Goal: Task Accomplishment & Management: Use online tool/utility

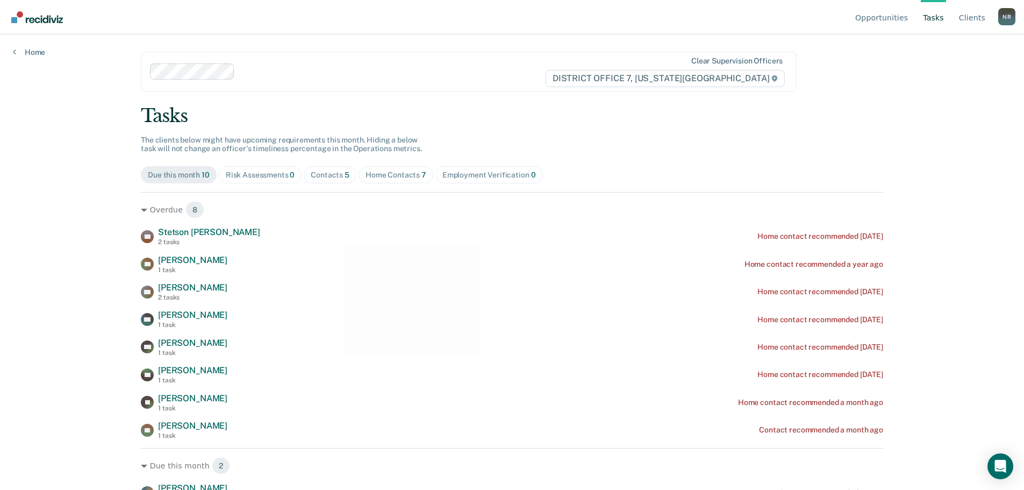
click at [332, 177] on div "Contacts 5" at bounding box center [330, 174] width 39 height 9
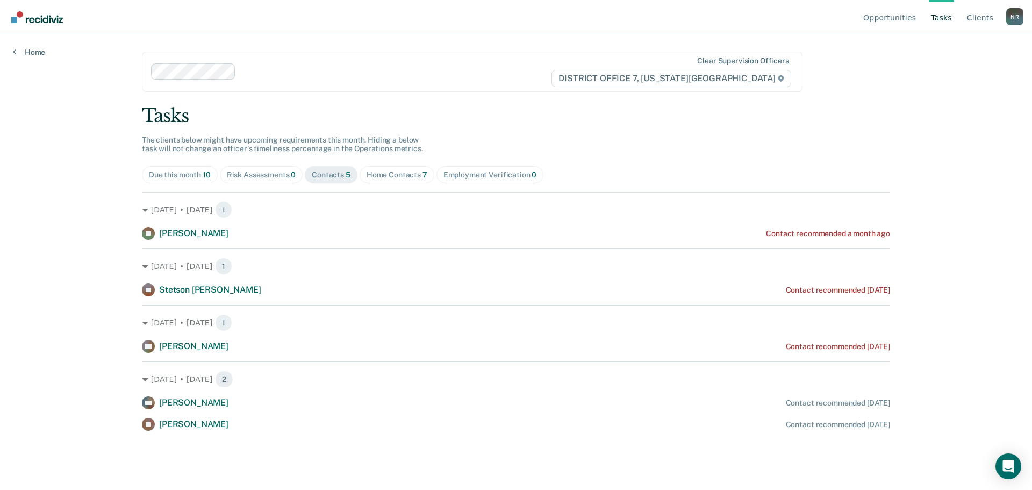
click at [391, 176] on div "Home Contacts 7" at bounding box center [397, 174] width 61 height 9
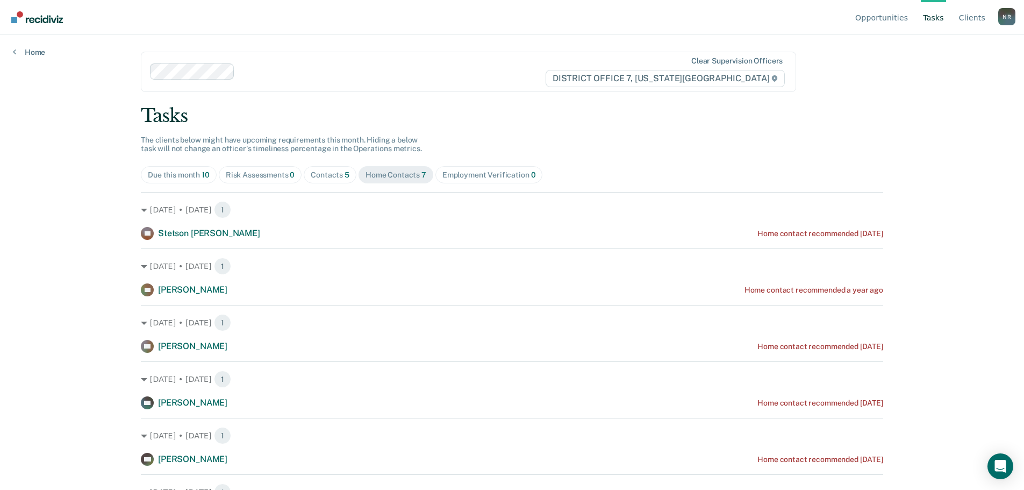
click at [157, 176] on div "Due this month 10" at bounding box center [179, 174] width 62 height 9
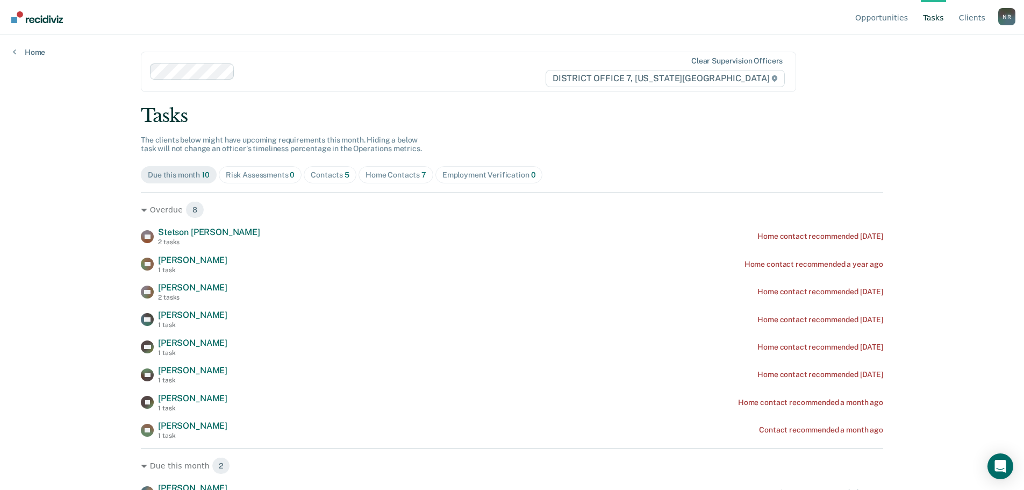
click at [367, 172] on div "Home Contacts 7" at bounding box center [395, 174] width 61 height 9
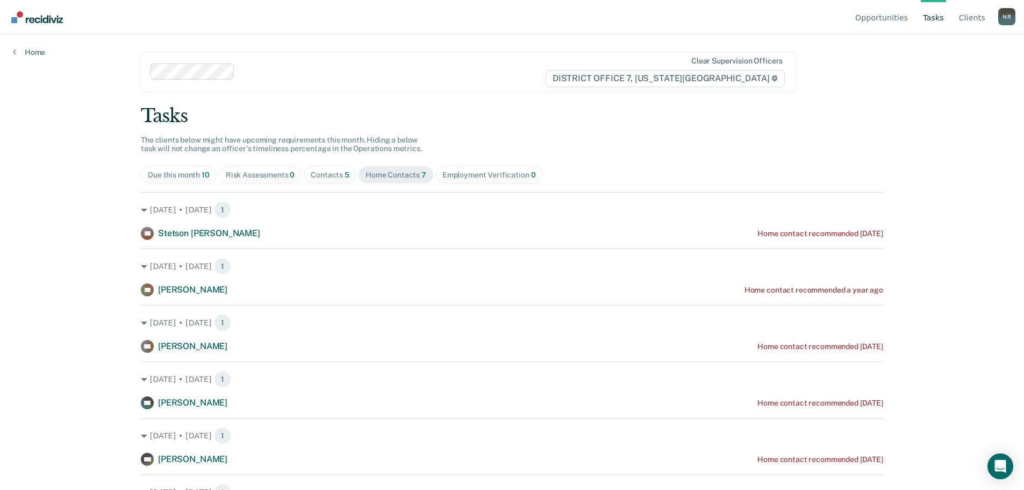
click at [188, 173] on div "Due this month 10" at bounding box center [179, 174] width 62 height 9
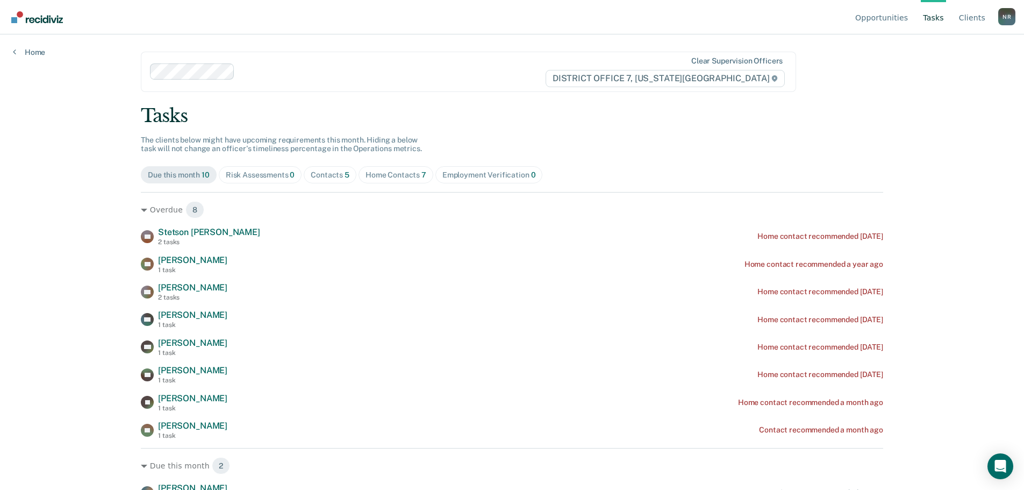
click at [396, 175] on div "Home Contacts 7" at bounding box center [395, 174] width 61 height 9
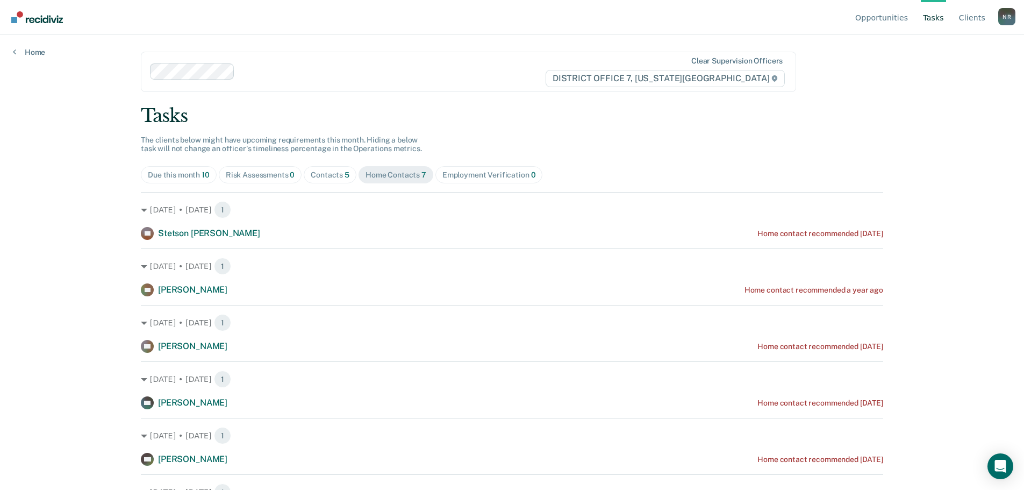
click at [325, 170] on div "Contacts 5" at bounding box center [330, 174] width 39 height 9
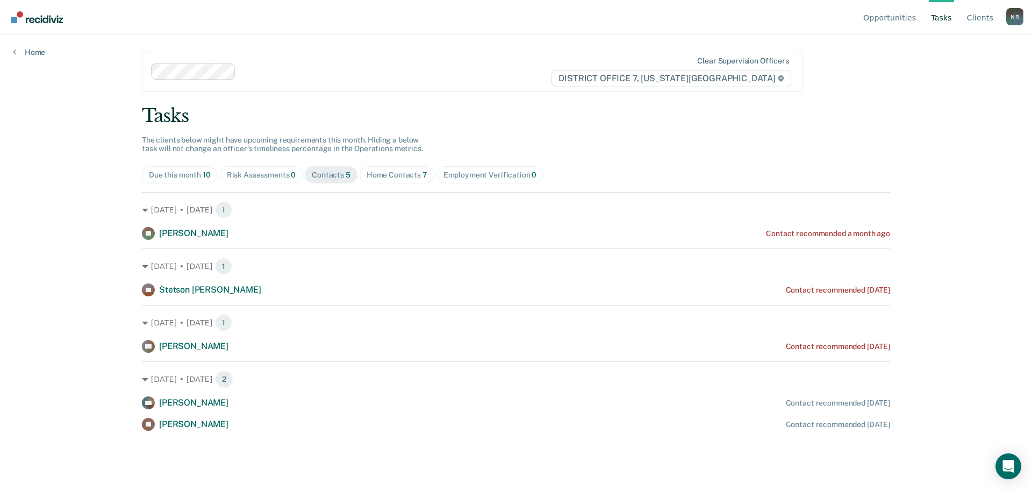
click at [271, 177] on div "Risk Assessments 0" at bounding box center [261, 174] width 69 height 9
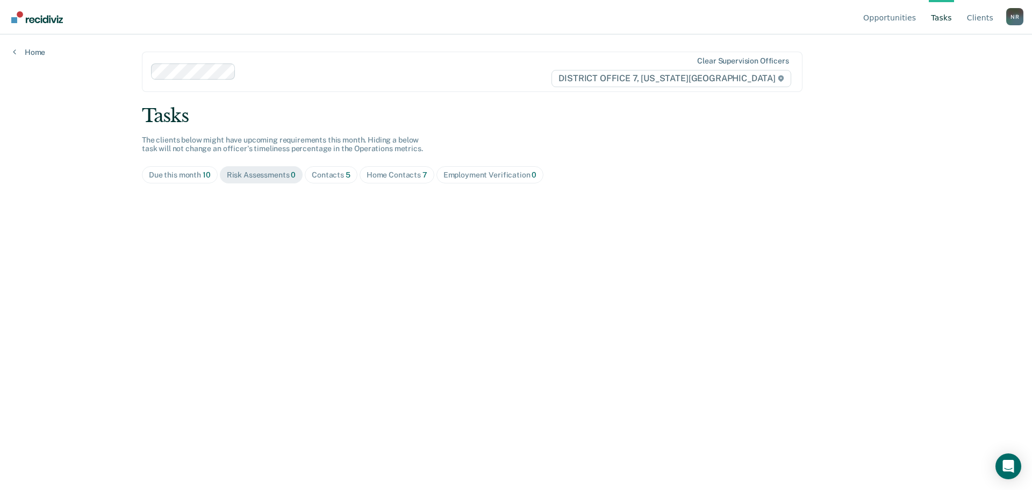
click at [186, 174] on div "Due this month 10" at bounding box center [180, 174] width 62 height 9
